Goal: Check status: Check status

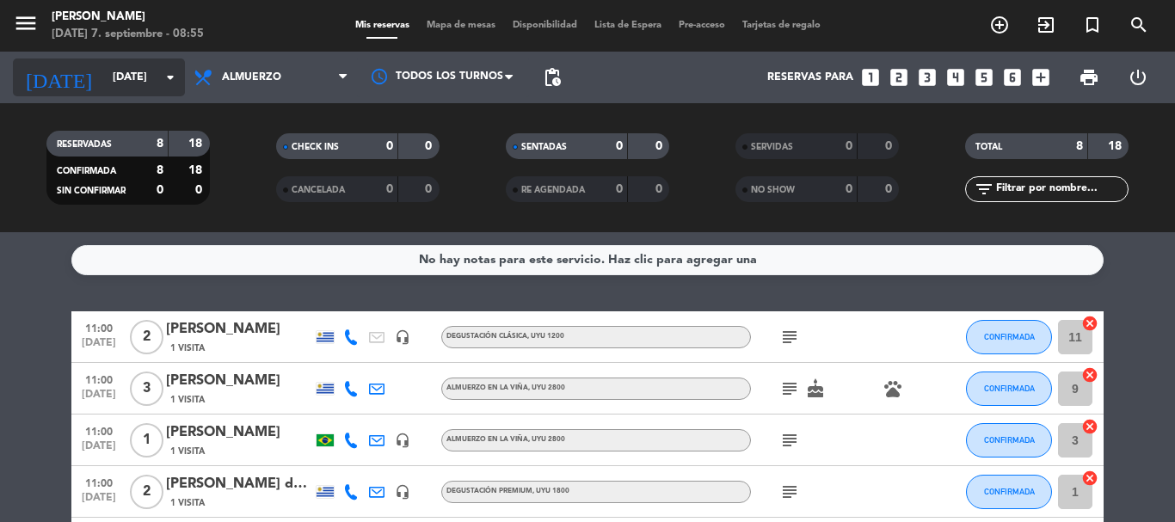
click at [171, 83] on icon "arrow_drop_down" at bounding box center [170, 77] width 21 height 21
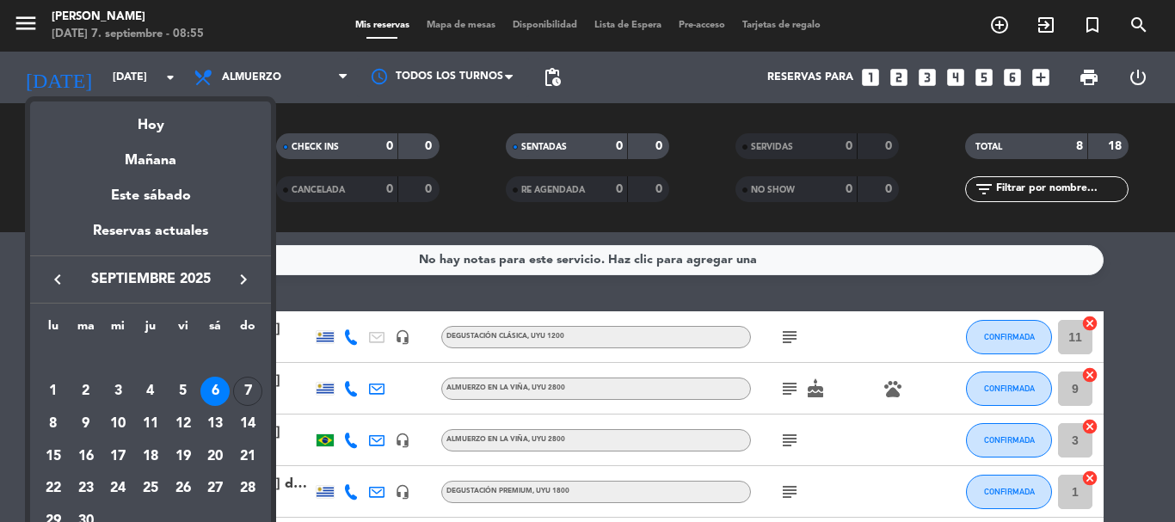
drag, startPoint x: 158, startPoint y: 110, endPoint x: 158, endPoint y: 120, distance: 10.3
click at [158, 113] on div "Hoy" at bounding box center [150, 118] width 241 height 35
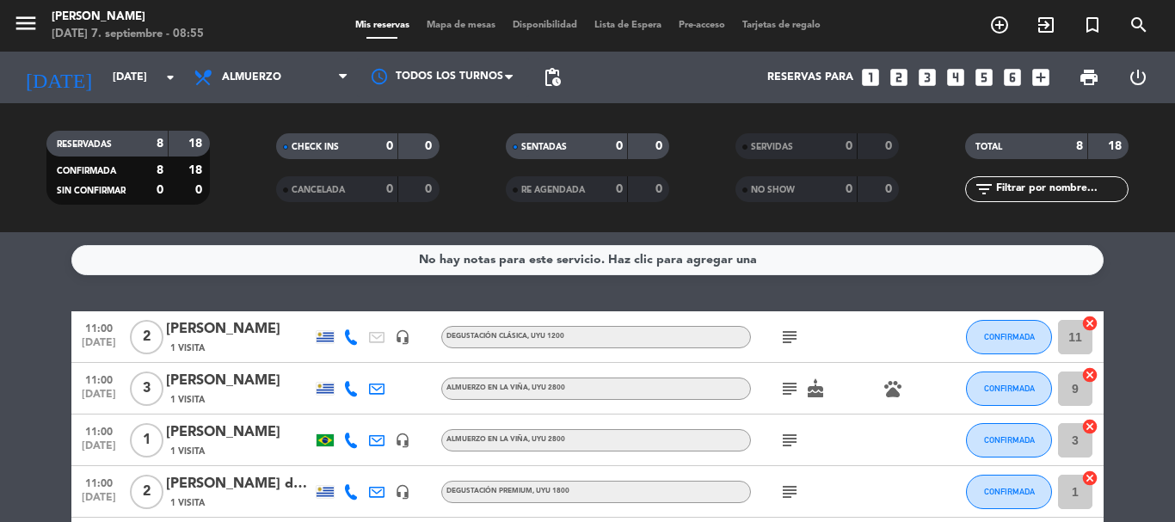
type input "[DATE]"
click at [786, 338] on icon "subject" at bounding box center [789, 337] width 21 height 21
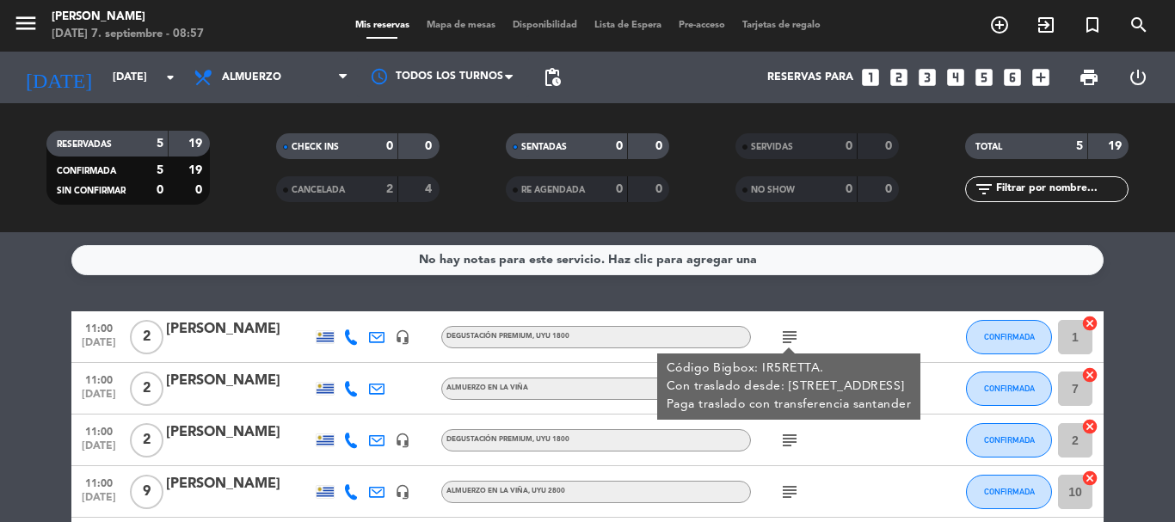
click at [870, 335] on div "subject Código Bigbox: IR5RETTA. Con traslado desde: [GEOGRAPHIC_DATA] 1025, [G…" at bounding box center [828, 336] width 155 height 51
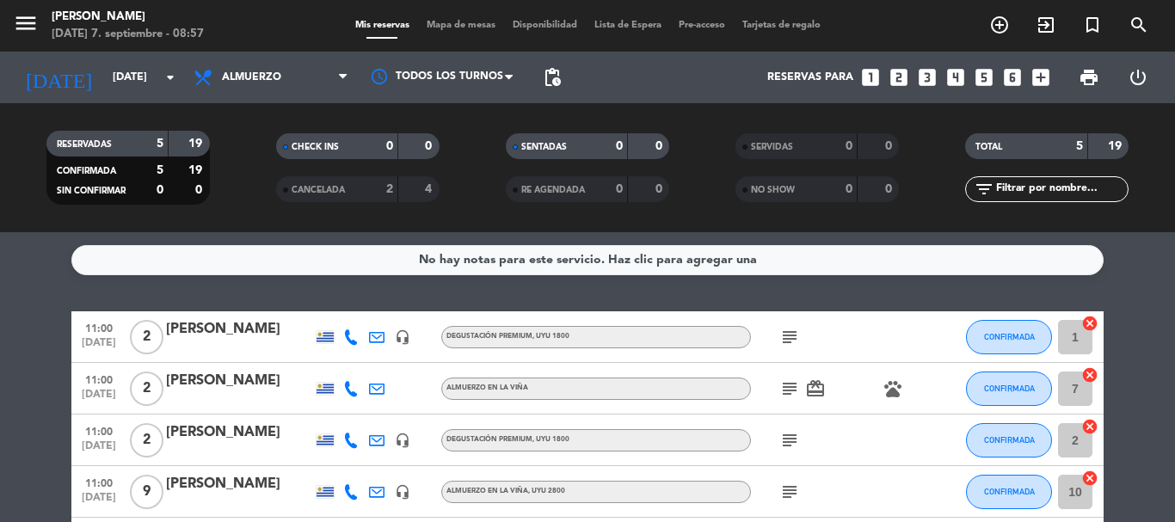
click at [789, 390] on icon "subject" at bounding box center [789, 388] width 21 height 21
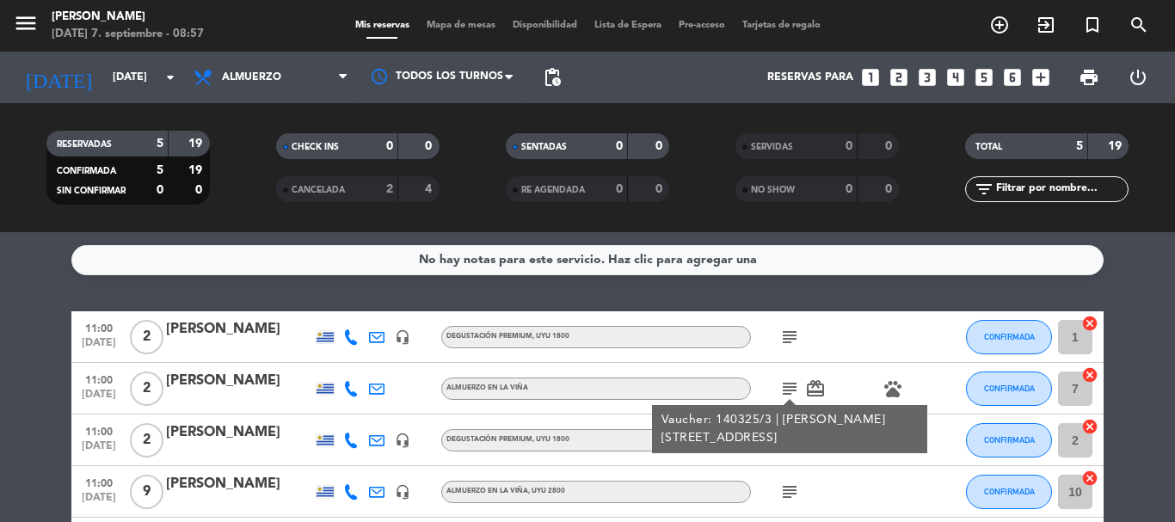
click at [791, 335] on icon "subject" at bounding box center [789, 337] width 21 height 21
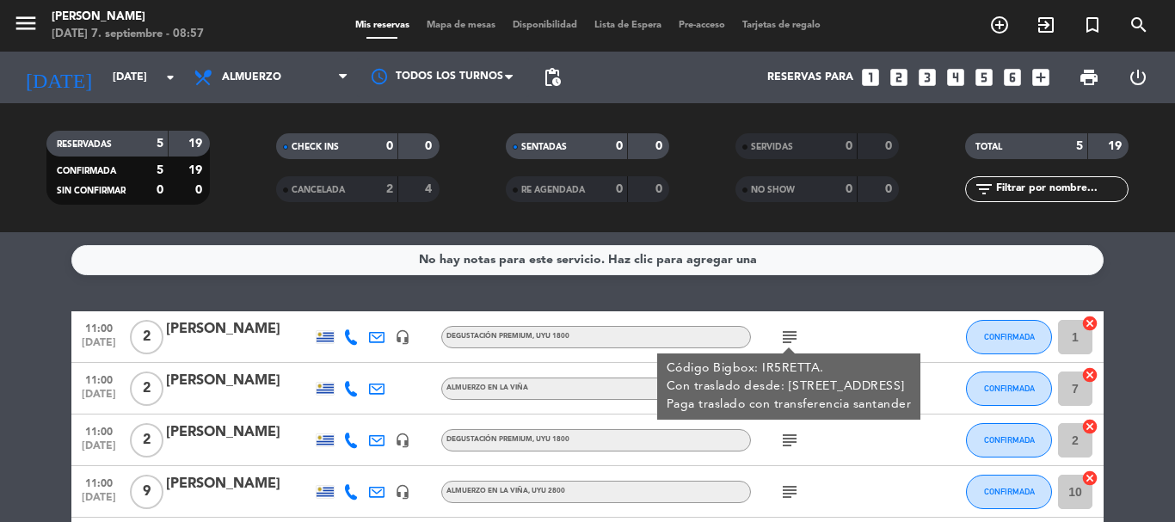
click at [855, 335] on div "subject Código Bigbox: IR5RETTA. Con traslado desde: [GEOGRAPHIC_DATA] 1025, [G…" at bounding box center [828, 336] width 155 height 51
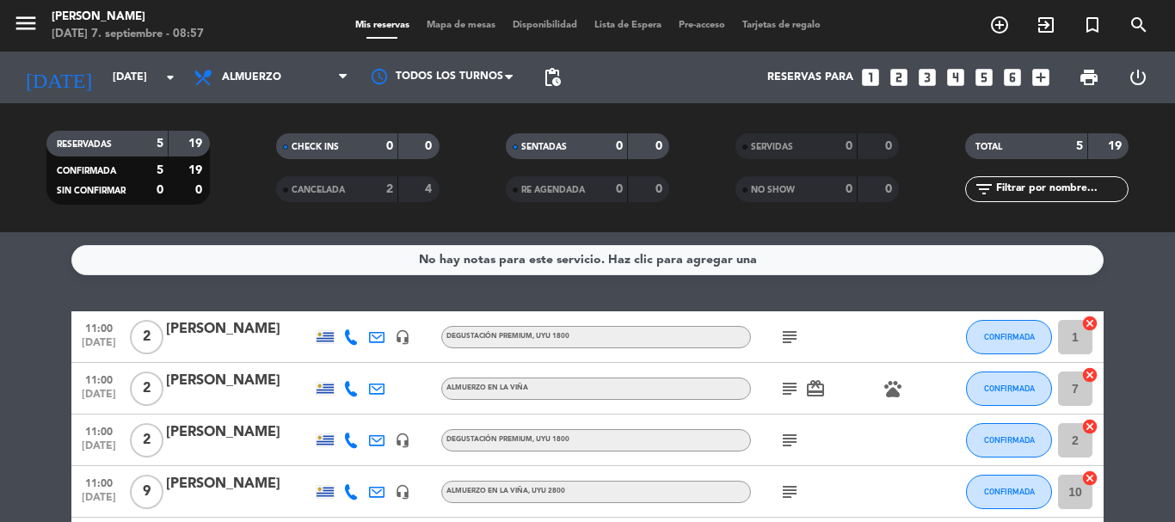
click at [792, 390] on icon "subject" at bounding box center [789, 388] width 21 height 21
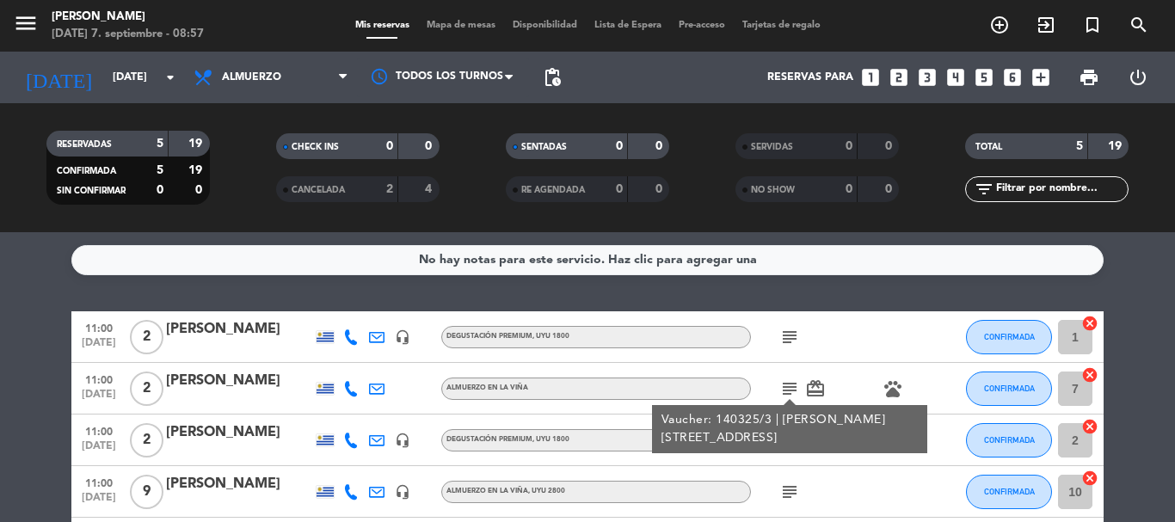
click at [858, 339] on div "subject" at bounding box center [828, 336] width 155 height 51
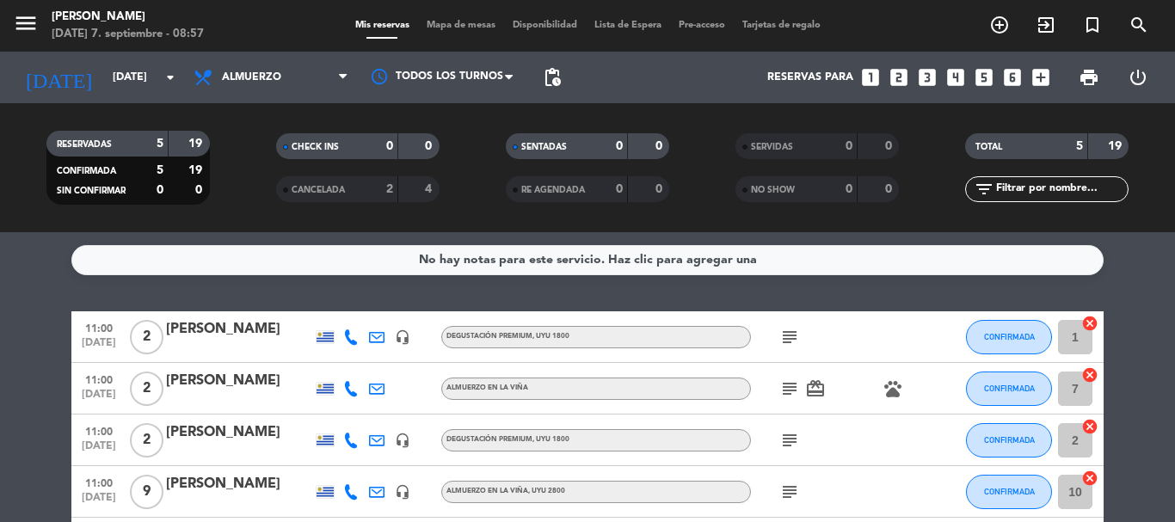
scroll to position [86, 0]
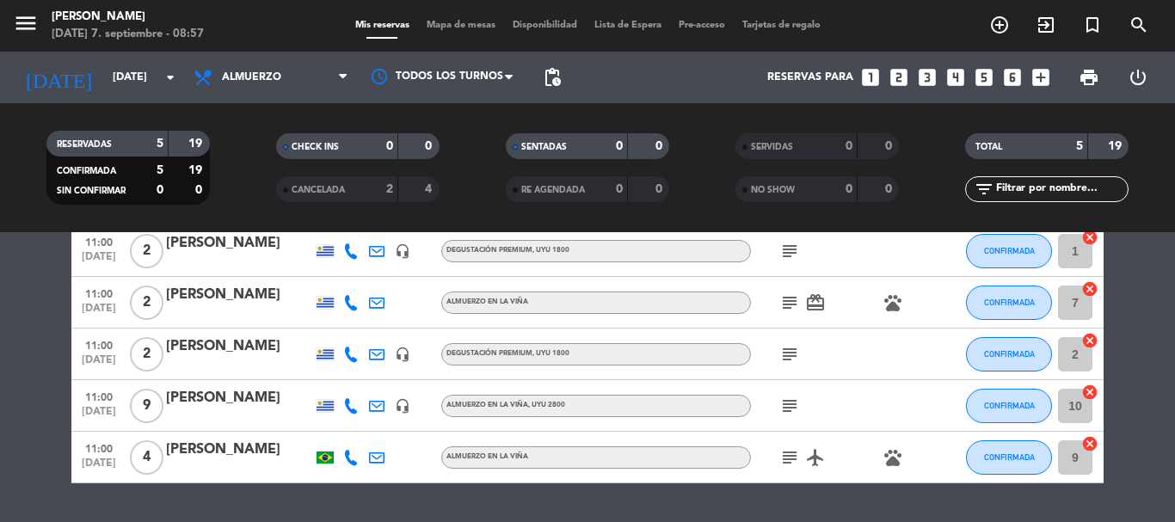
click at [797, 351] on icon "subject" at bounding box center [789, 354] width 21 height 21
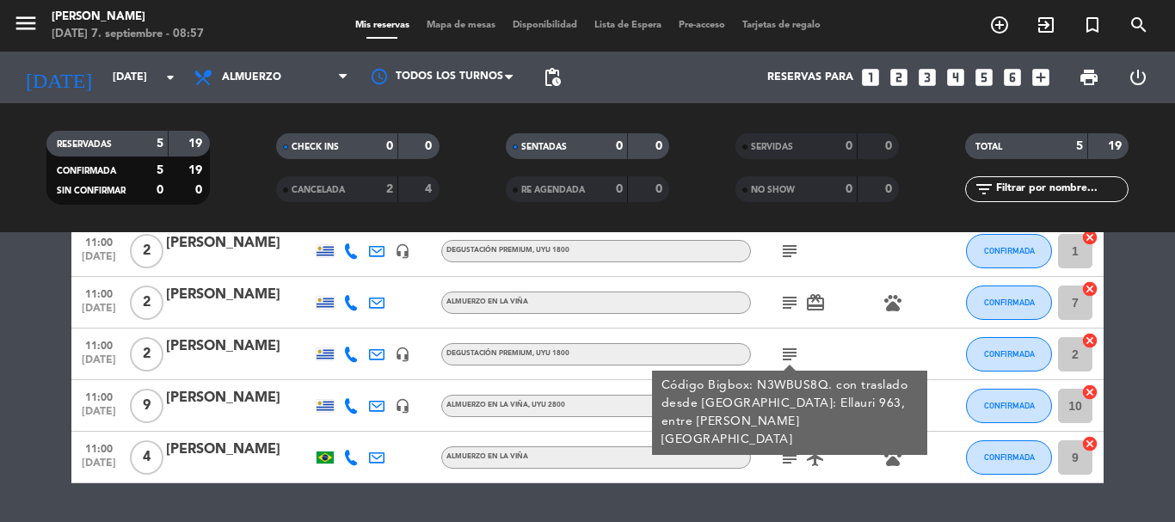
drag, startPoint x: 869, startPoint y: 344, endPoint x: 832, endPoint y: 362, distance: 41.2
click at [868, 344] on div "subject Código Bigbox: N3WBUS8Q. con traslado desde [GEOGRAPHIC_DATA]: Ellauri …" at bounding box center [828, 354] width 155 height 51
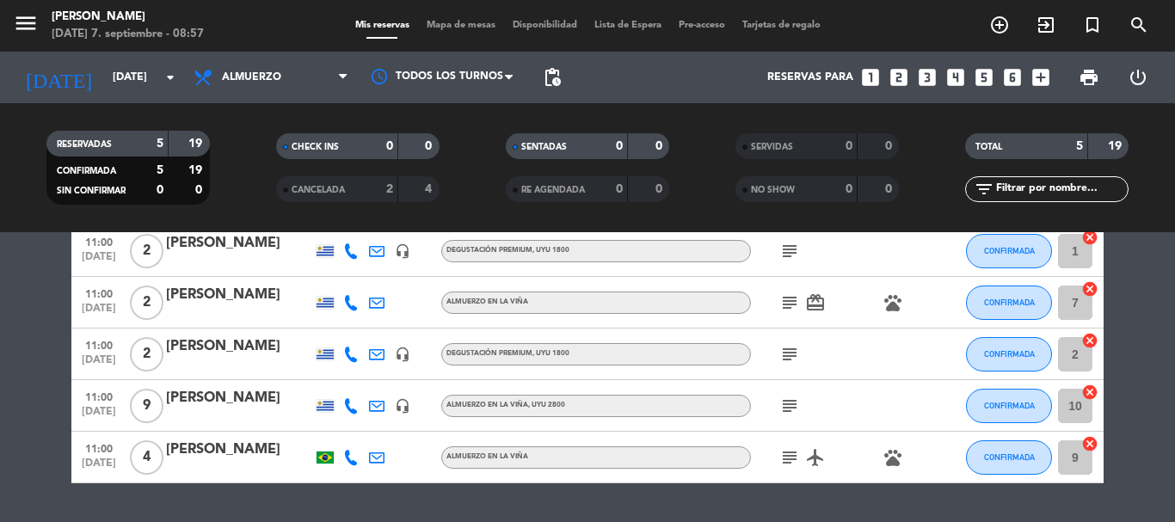
click at [790, 404] on icon "subject" at bounding box center [789, 406] width 21 height 21
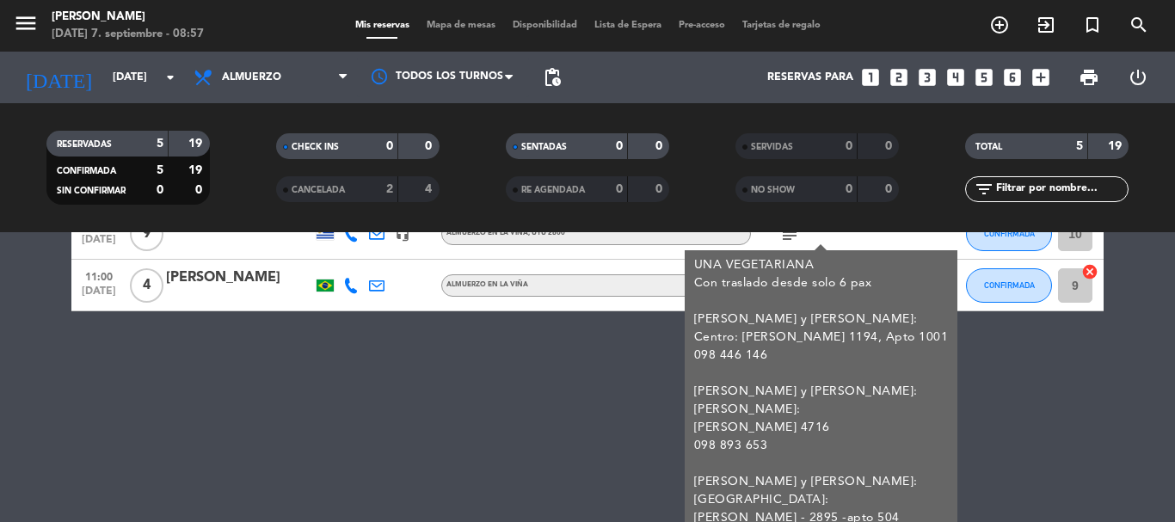
click at [969, 374] on div "No hay notas para este servicio. Haz clic para agregar una 11:00 [DATE] 2 [PERS…" at bounding box center [587, 377] width 1175 height 290
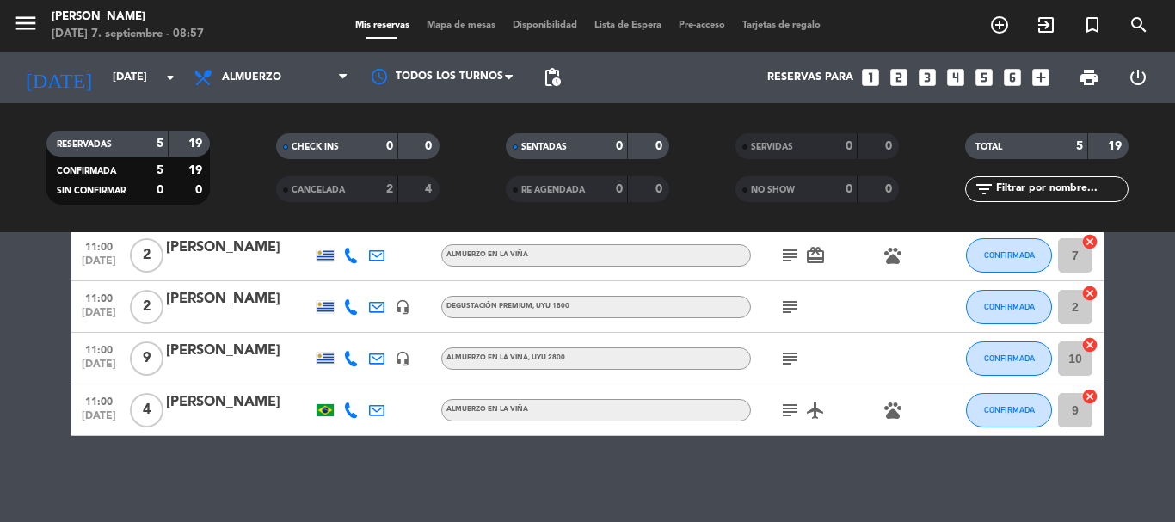
click at [790, 360] on icon "subject" at bounding box center [789, 358] width 21 height 21
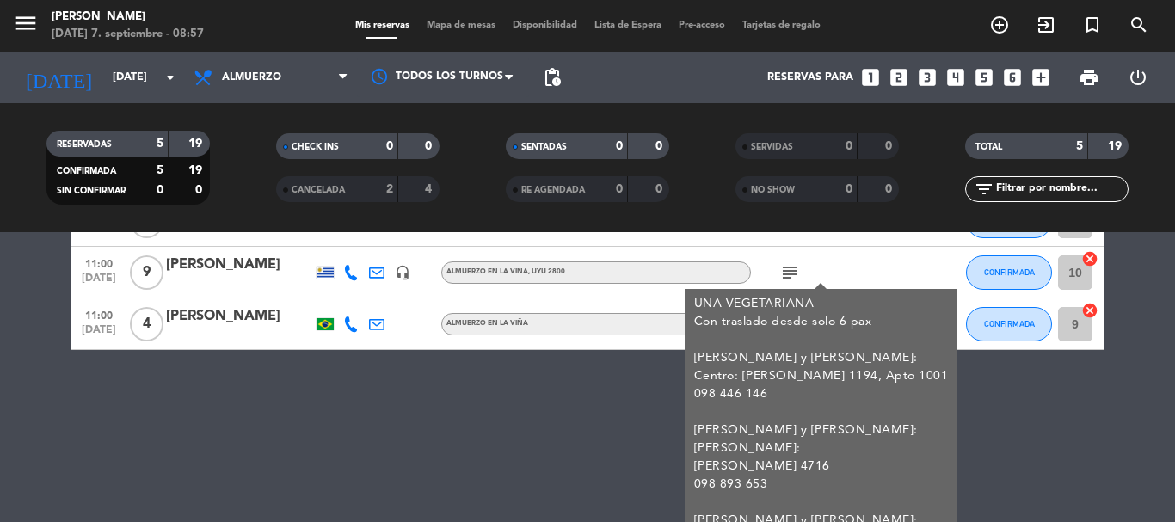
click at [923, 403] on div "No hay notas para este servicio. Haz clic para agregar una 11:00 [DATE] 2 [PERS…" at bounding box center [587, 377] width 1175 height 290
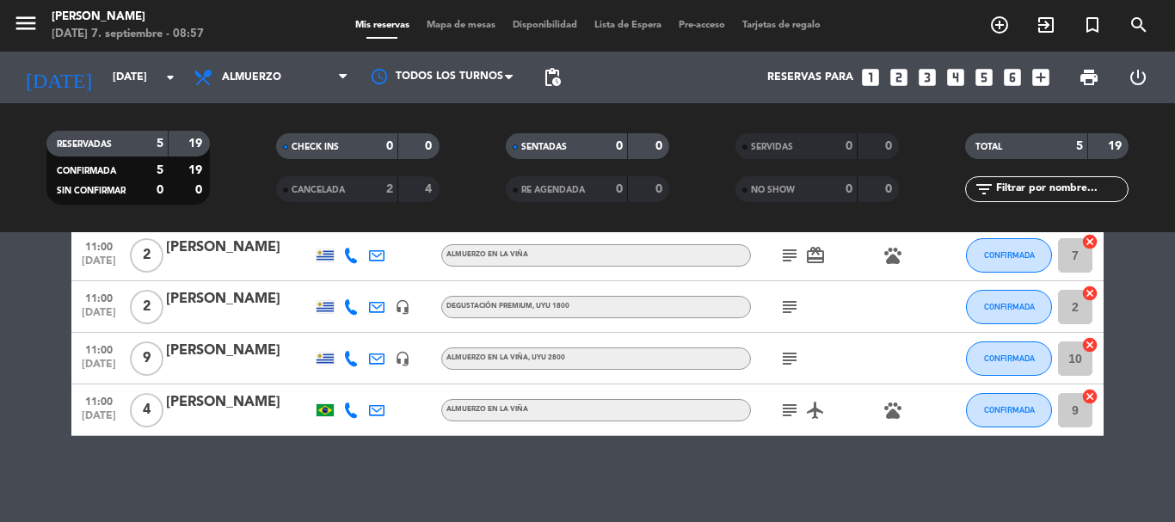
click at [795, 404] on icon "subject" at bounding box center [789, 410] width 21 height 21
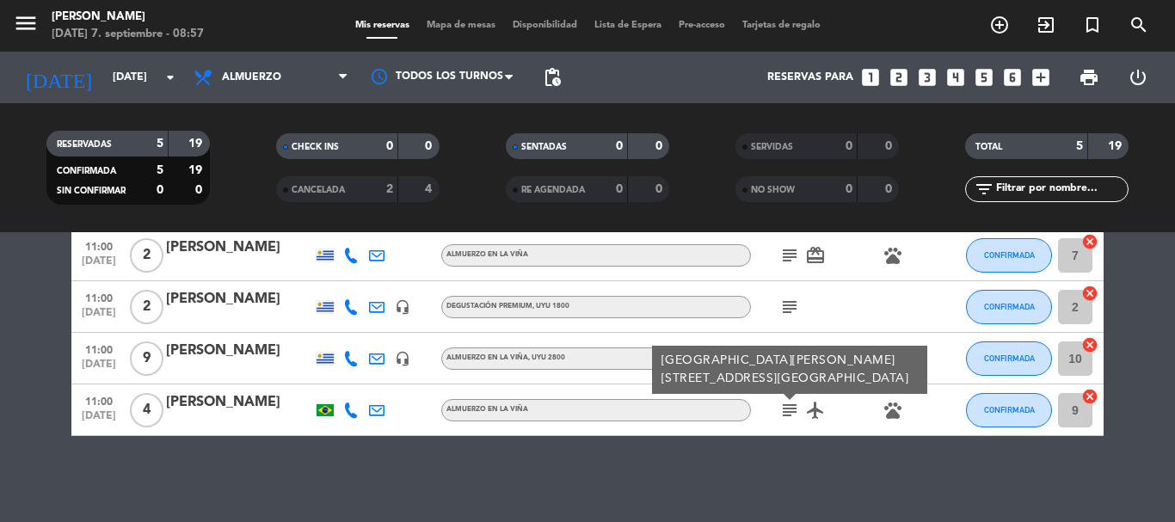
click at [157, 449] on div "No hay notas para este servicio. Haz clic para agregar una 11:00 [DATE] 2 [PERS…" at bounding box center [587, 377] width 1175 height 290
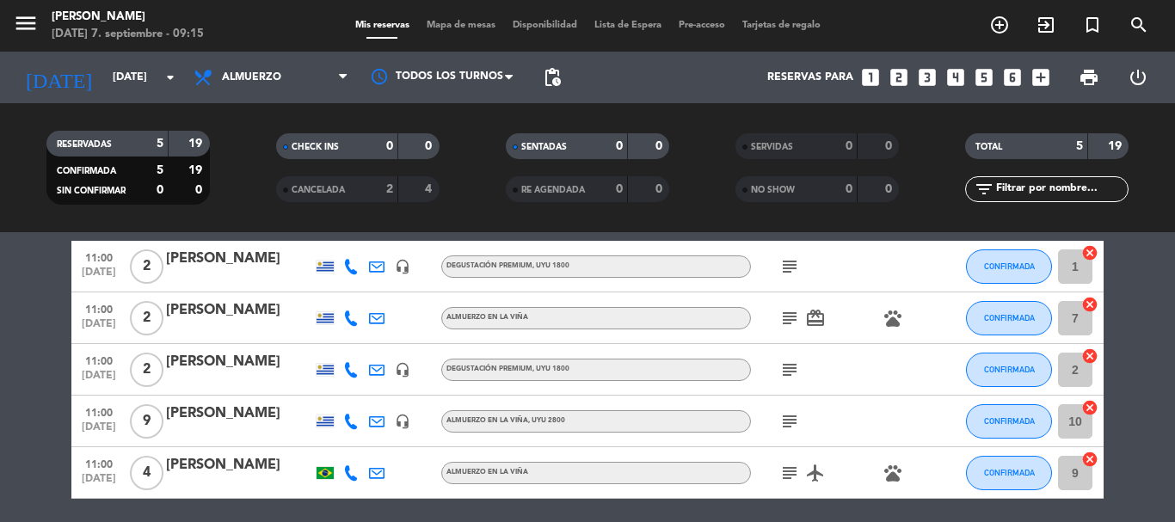
scroll to position [58, 0]
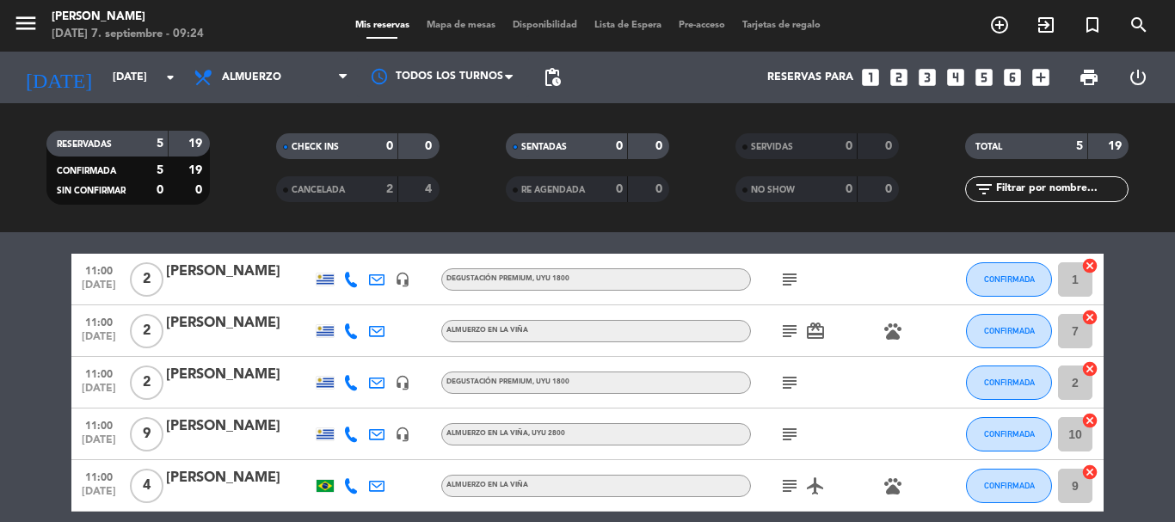
click at [787, 283] on icon "subject" at bounding box center [789, 279] width 21 height 21
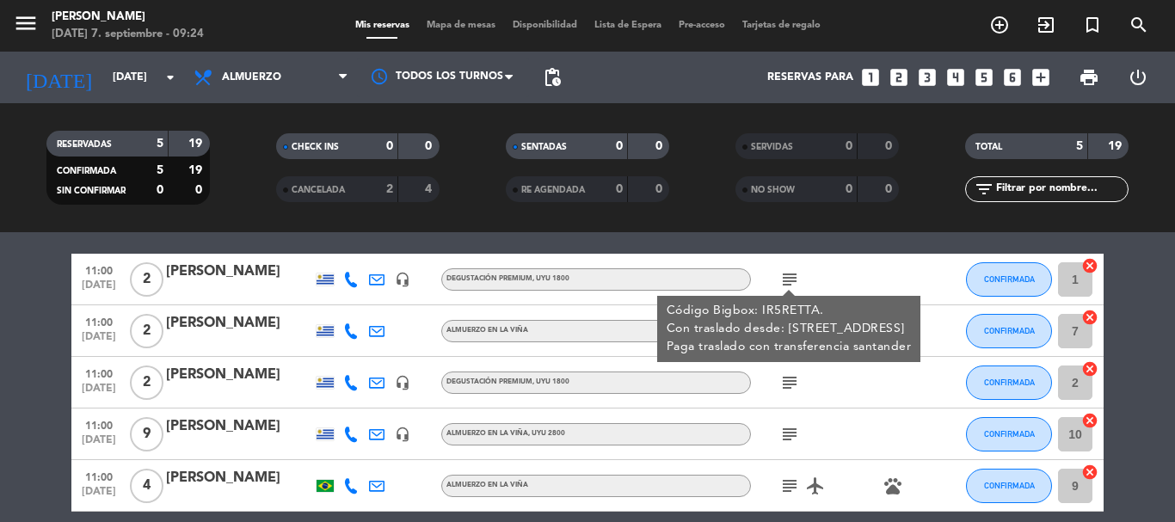
click at [861, 275] on div "subject Código Bigbox: IR5RETTA. Con traslado desde: [GEOGRAPHIC_DATA] 1025, [G…" at bounding box center [828, 279] width 155 height 51
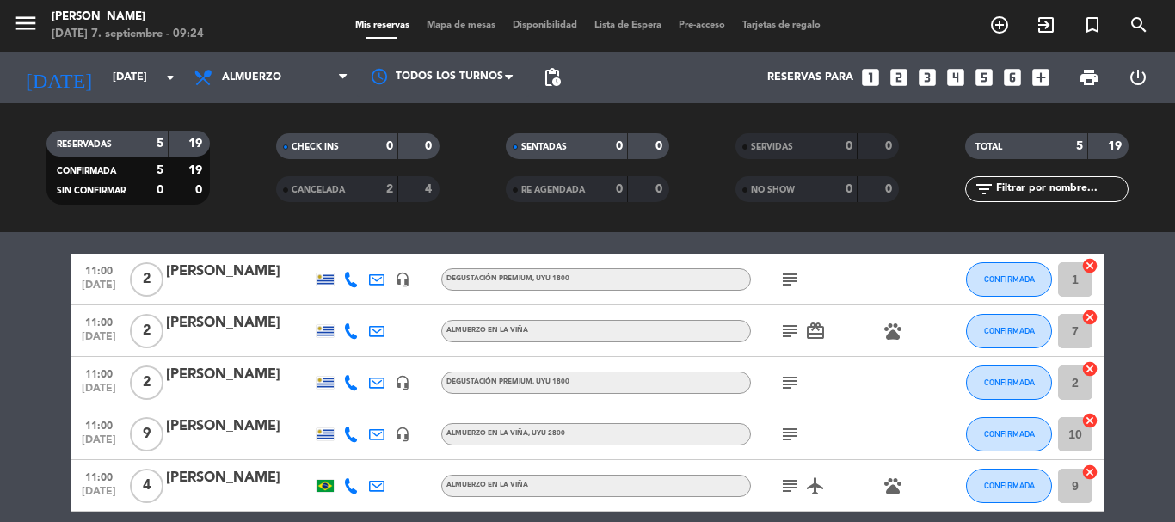
click at [791, 331] on icon "subject" at bounding box center [789, 331] width 21 height 21
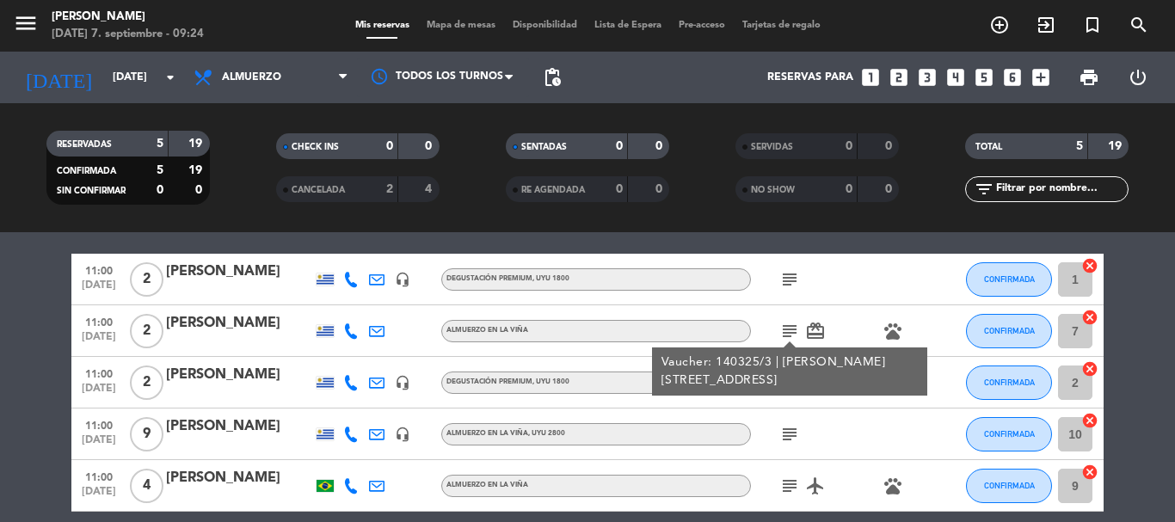
drag, startPoint x: 842, startPoint y: 292, endPoint x: 794, endPoint y: 355, distance: 79.1
click at [842, 293] on div "subject" at bounding box center [828, 279] width 155 height 51
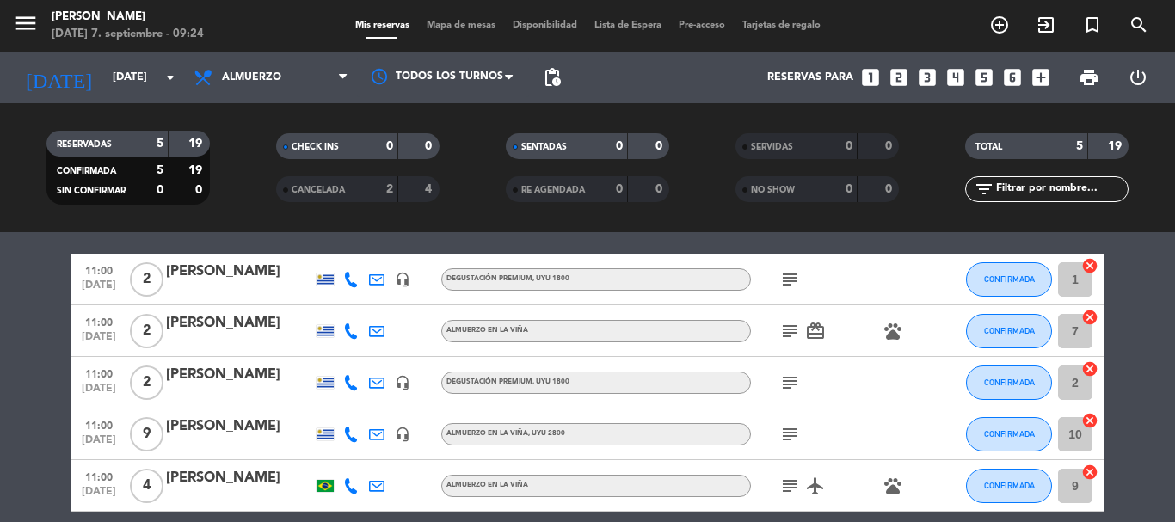
click at [789, 378] on icon "subject" at bounding box center [789, 382] width 21 height 21
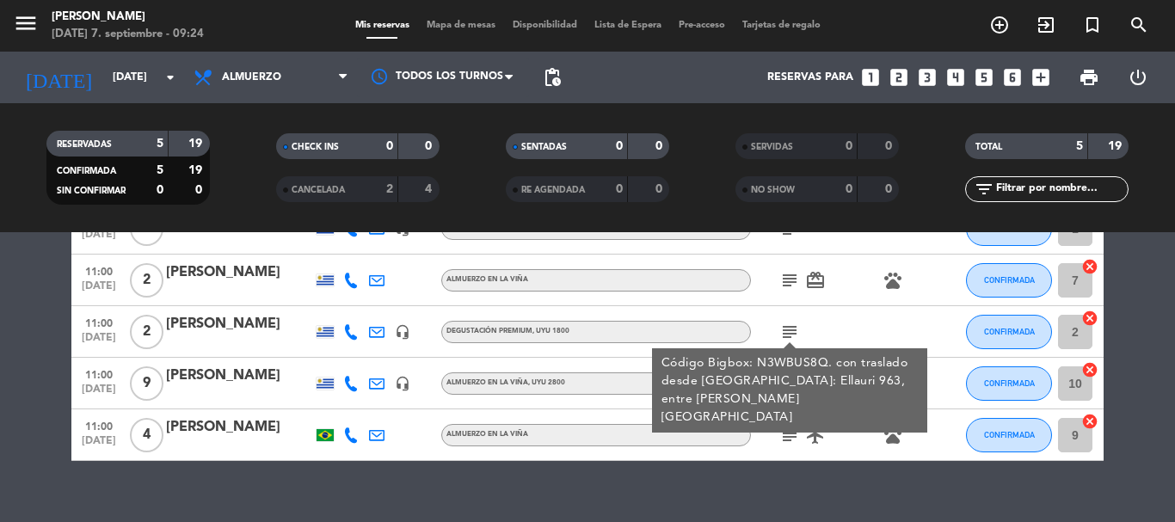
scroll to position [133, 0]
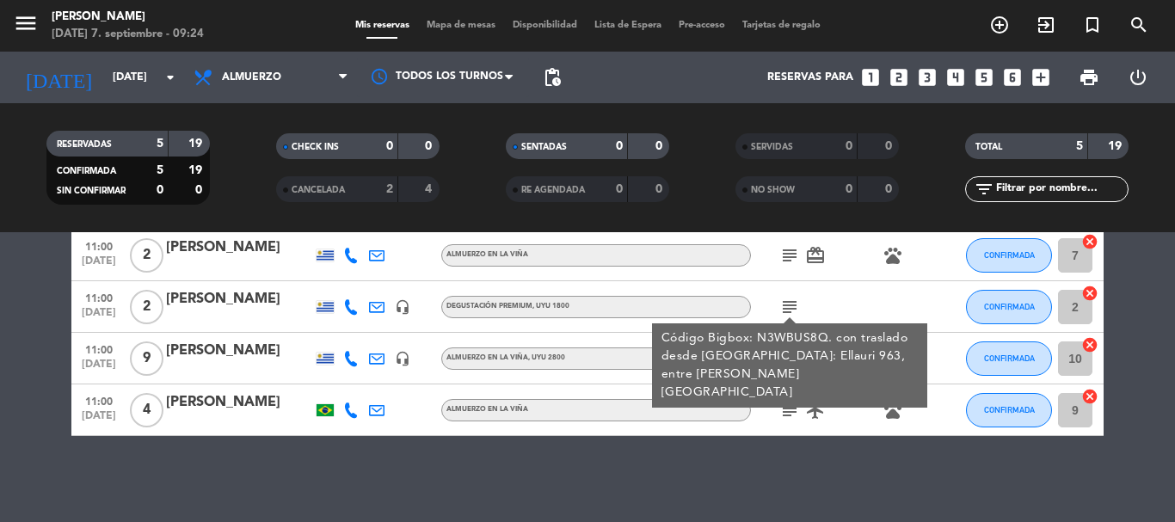
click at [839, 295] on div "subject Código Bigbox: N3WBUS8Q. con traslado desde [GEOGRAPHIC_DATA]: Ellauri …" at bounding box center [828, 306] width 155 height 51
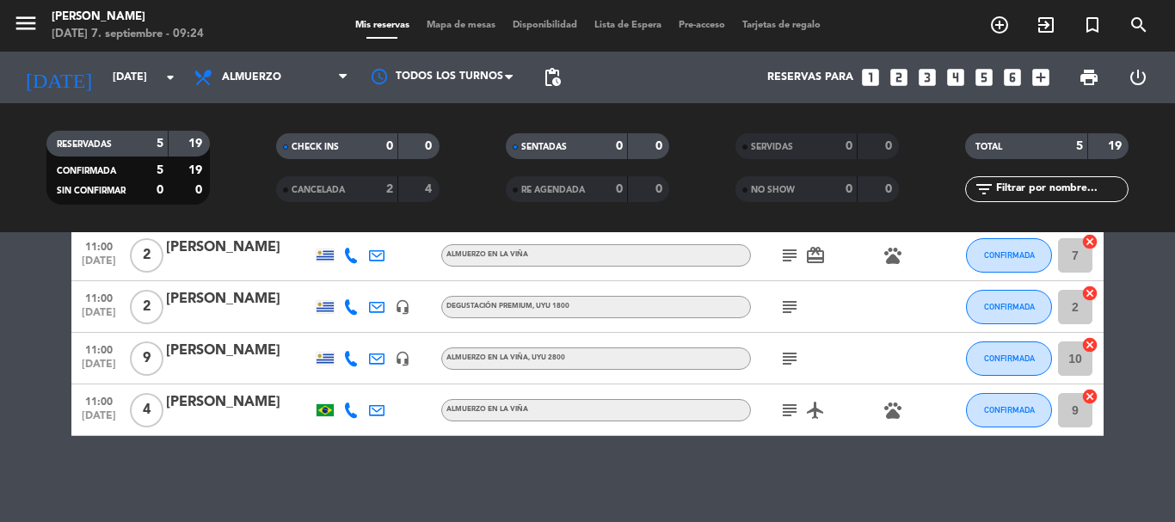
click at [793, 356] on icon "subject" at bounding box center [789, 358] width 21 height 21
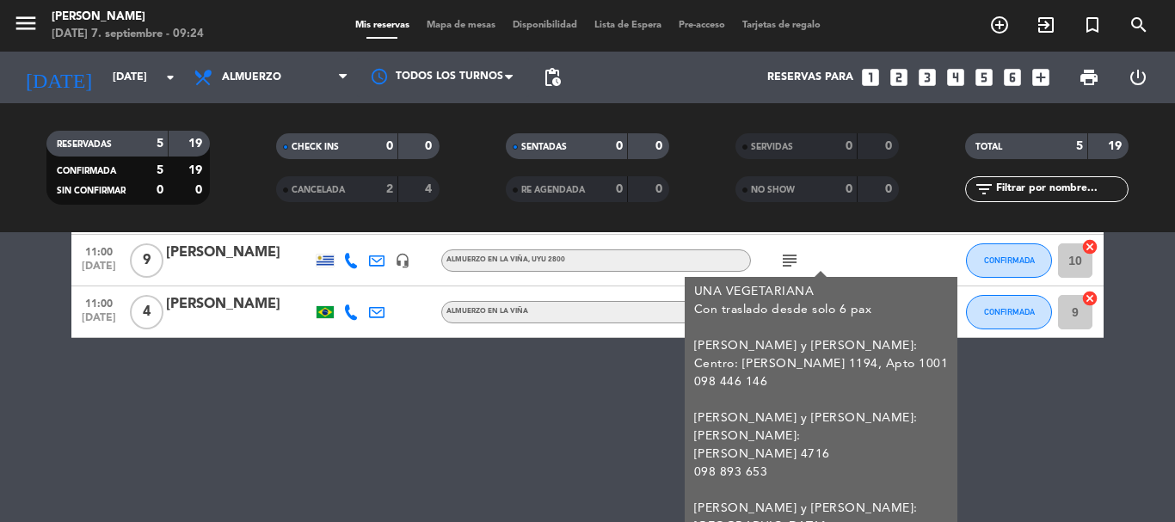
scroll to position [201, 0]
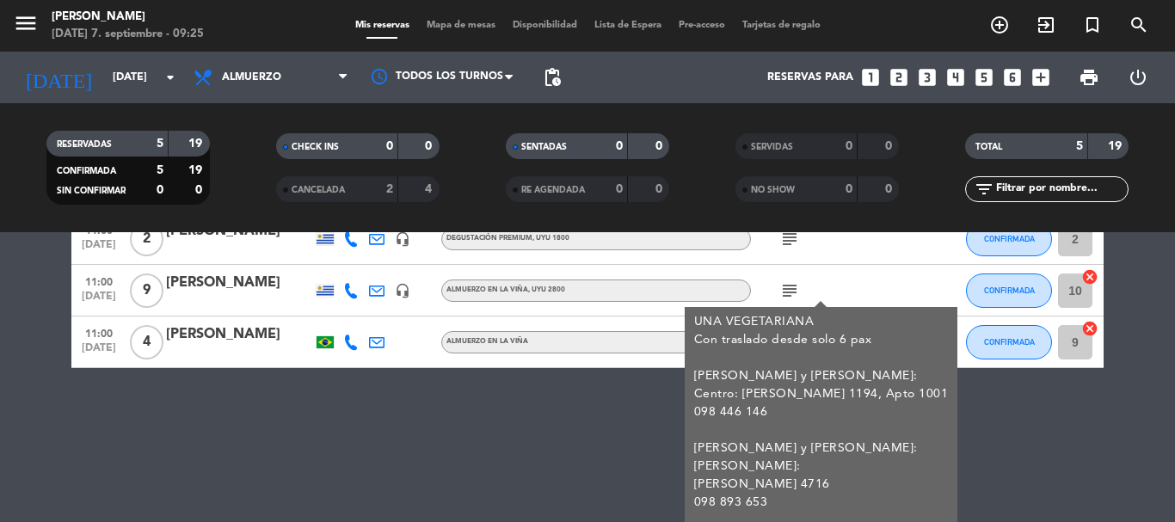
click at [535, 427] on div "No hay notas para este servicio. Haz clic para agregar una 11:00 [DATE] 2 [PERS…" at bounding box center [587, 377] width 1175 height 290
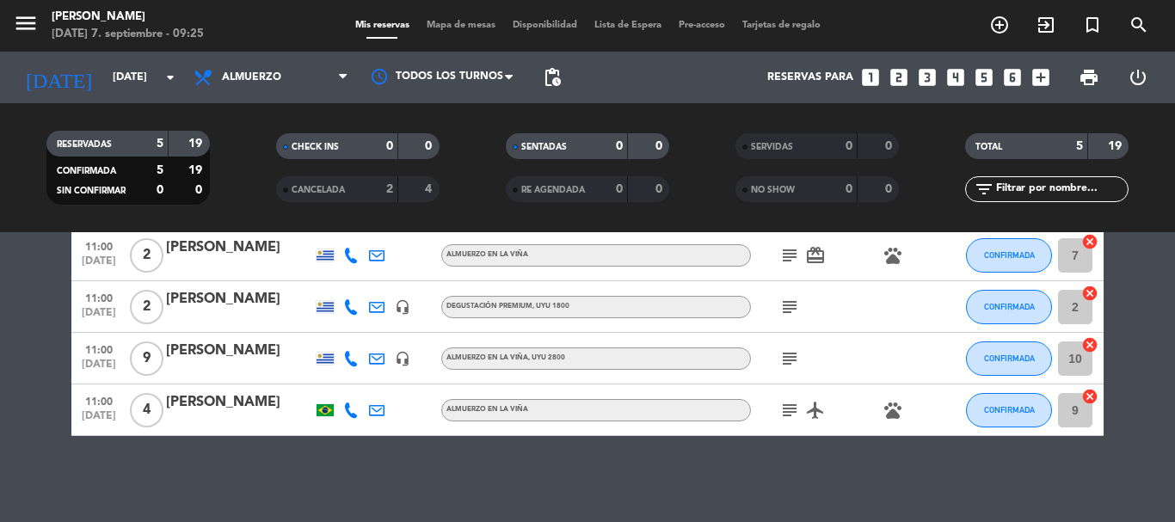
scroll to position [133, 0]
click at [787, 415] on icon "subject" at bounding box center [789, 410] width 21 height 21
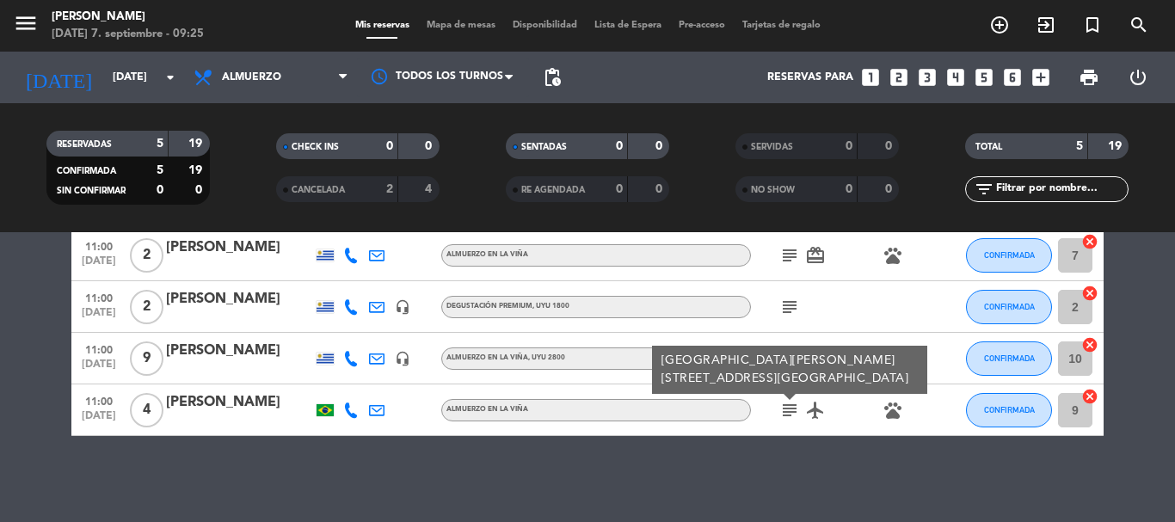
click at [687, 458] on div "No hay notas para este servicio. Haz clic para agregar una 11:00 [DATE] 2 [PERS…" at bounding box center [587, 377] width 1175 height 290
